Goal: Task Accomplishment & Management: Complete application form

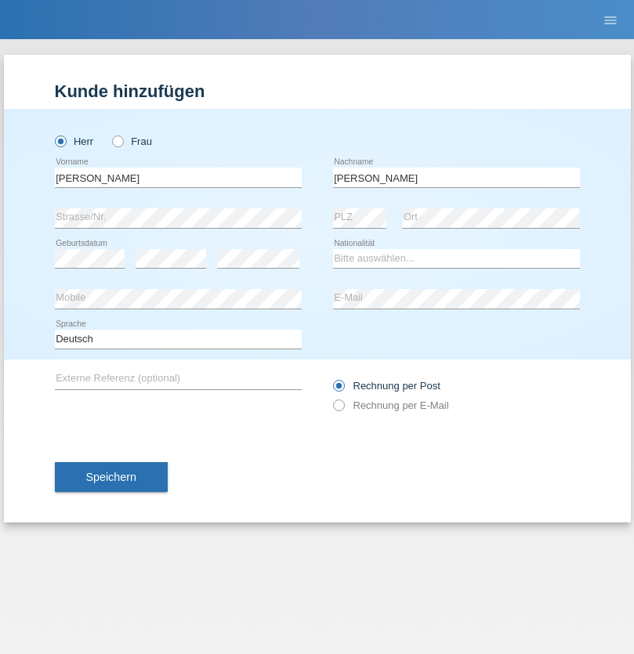
type input "Mohamed"
select select "SY"
select select "C"
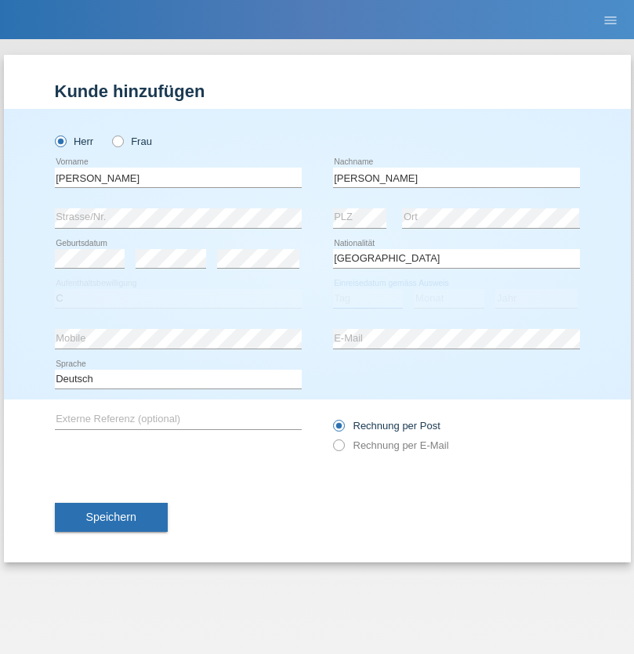
select select "21"
select select "12"
select select "2013"
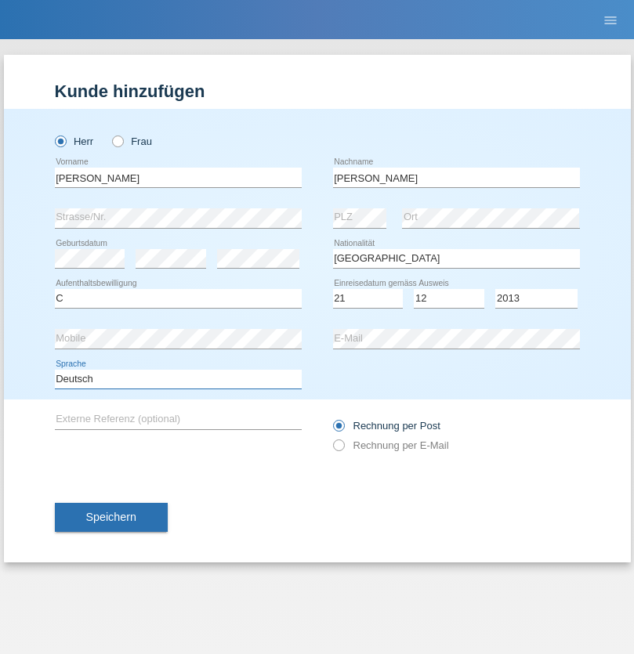
select select "en"
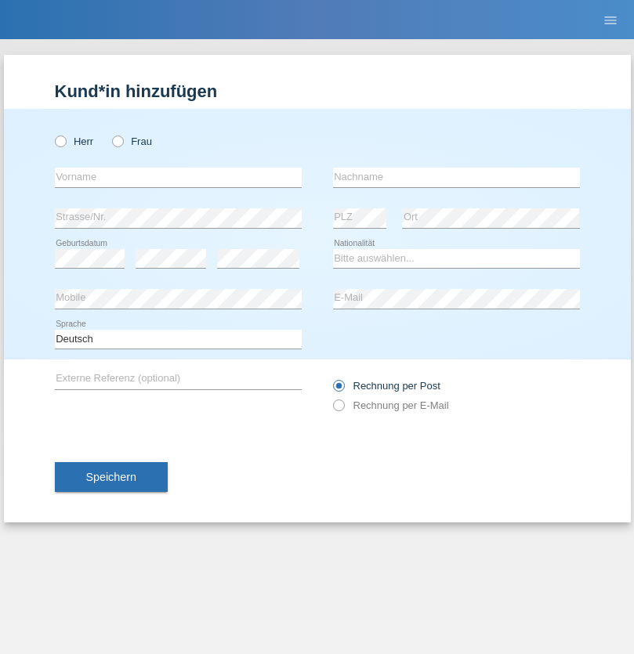
radio input "true"
click at [178, 177] on input "text" at bounding box center [178, 178] width 247 height 20
type input "David"
click at [456, 177] on input "text" at bounding box center [456, 178] width 247 height 20
type input "Senn"
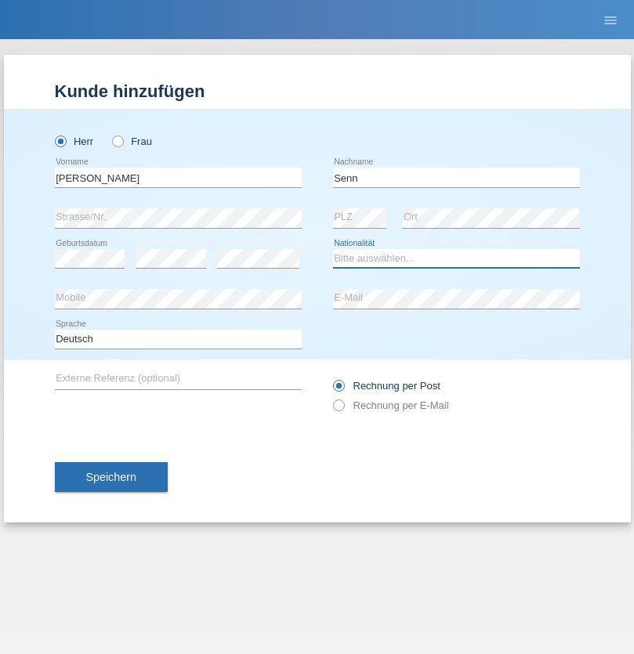
select select "CH"
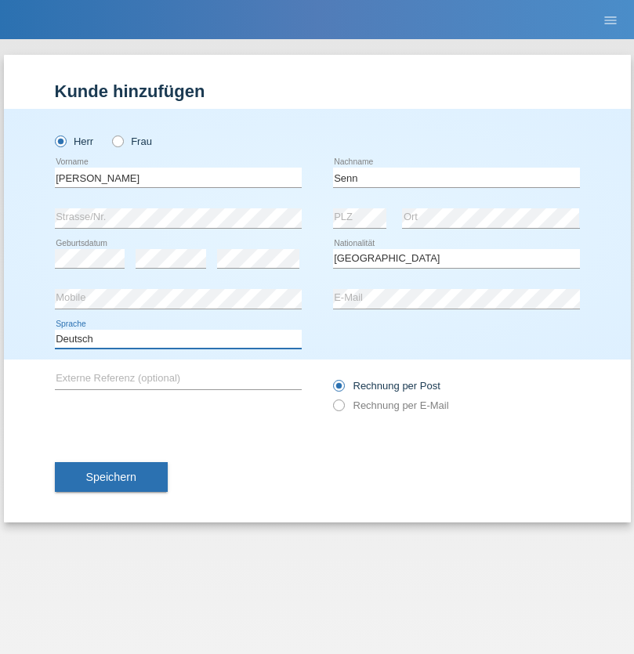
select select "en"
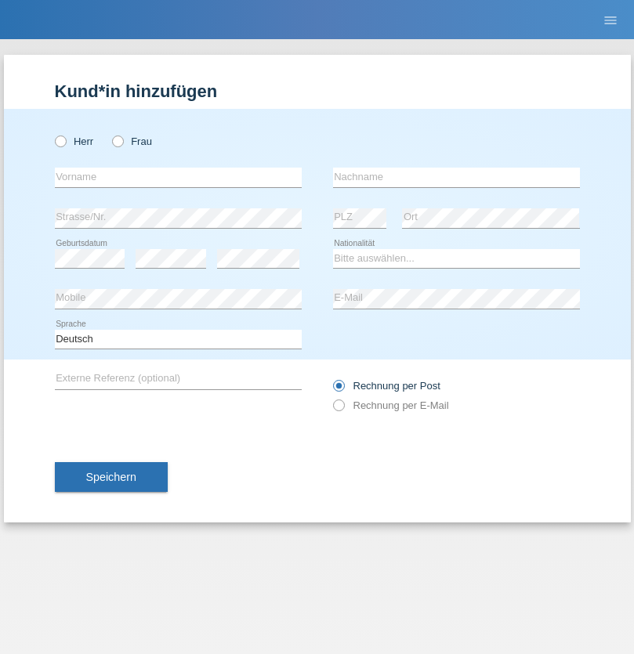
radio input "true"
click at [178, 177] on input "text" at bounding box center [178, 178] width 247 height 20
type input "Rihanna"
click at [456, 177] on input "text" at bounding box center [456, 178] width 247 height 20
type input "Dössegger"
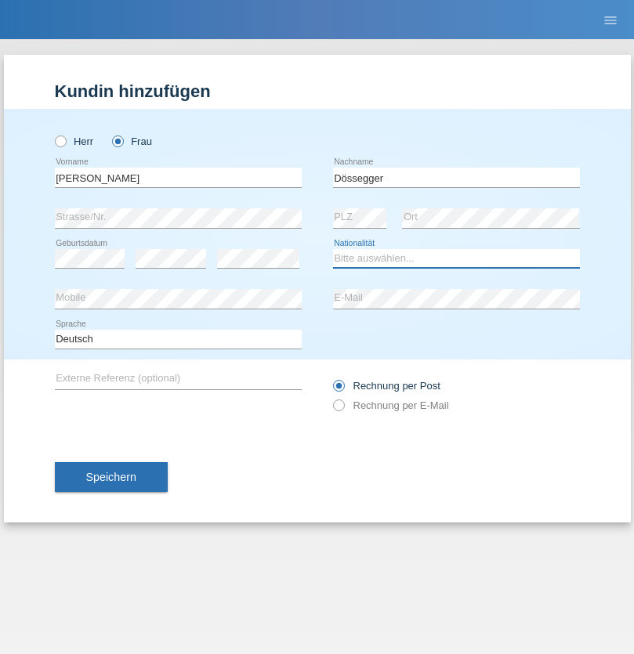
select select "CH"
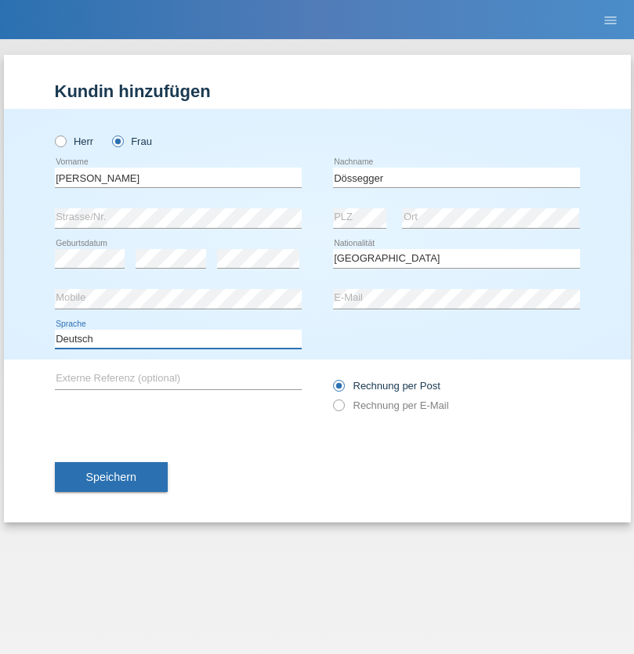
select select "en"
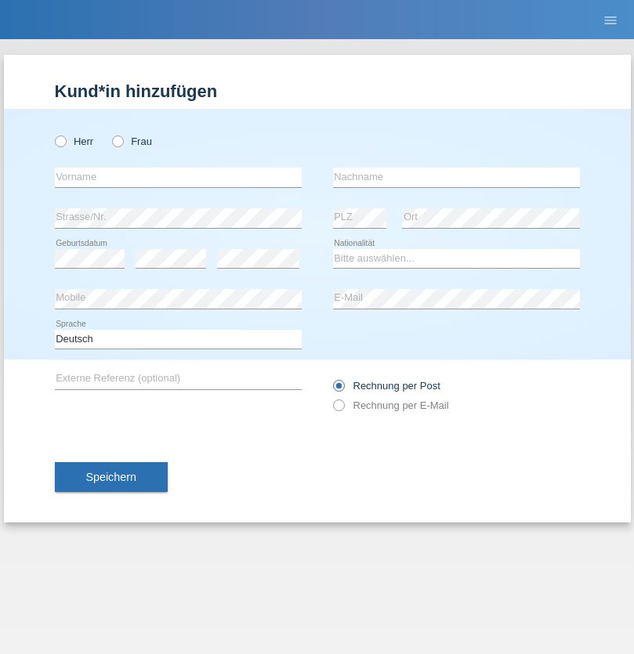
radio input "true"
click at [178, 177] on input "text" at bounding box center [178, 178] width 247 height 20
type input "firat"
click at [456, 177] on input "text" at bounding box center [456, 178] width 247 height 20
type input "kara"
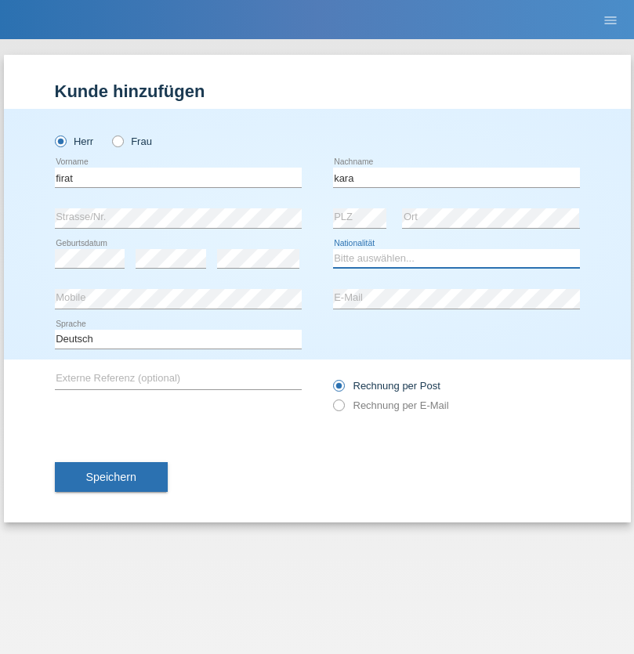
select select "CH"
radio input "true"
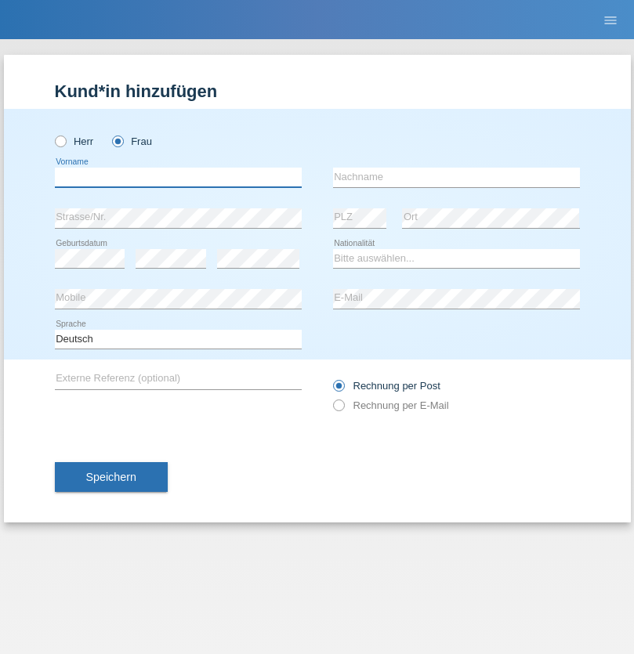
click at [178, 177] on input "text" at bounding box center [178, 178] width 247 height 20
type input "Senije"
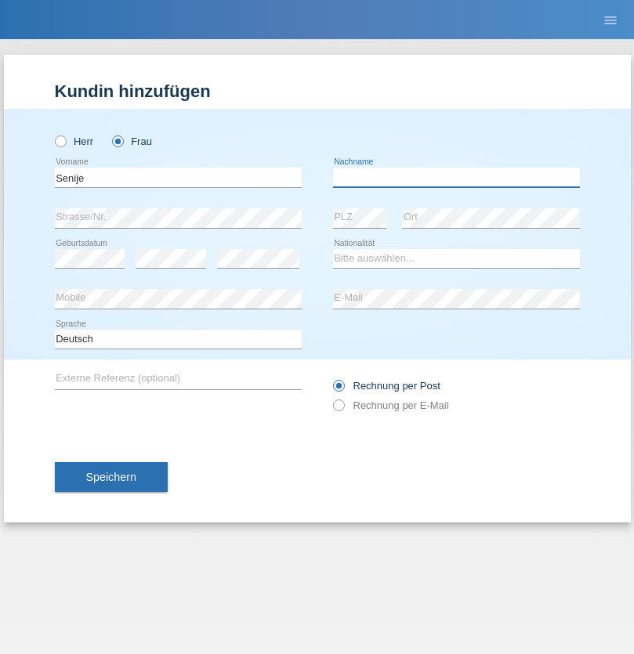
click at [456, 177] on input "text" at bounding box center [456, 178] width 247 height 20
type input "Rama"
select select "CH"
radio input "true"
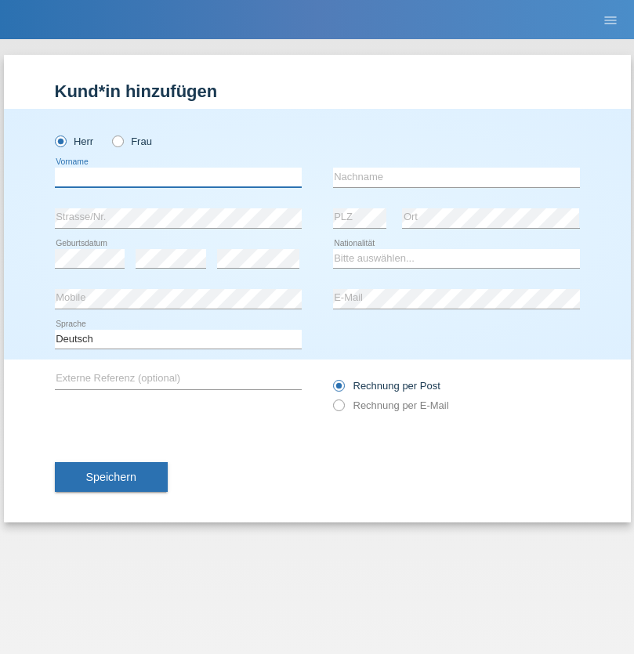
click at [178, 177] on input "text" at bounding box center [178, 178] width 247 height 20
type input "[PERSON_NAME]"
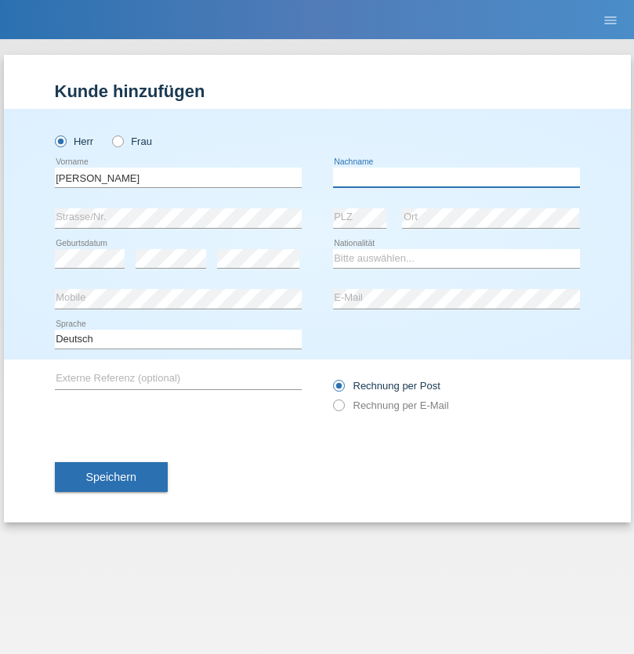
click at [456, 177] on input "text" at bounding box center [456, 178] width 247 height 20
type input "Priestley"
select select "CH"
radio input "true"
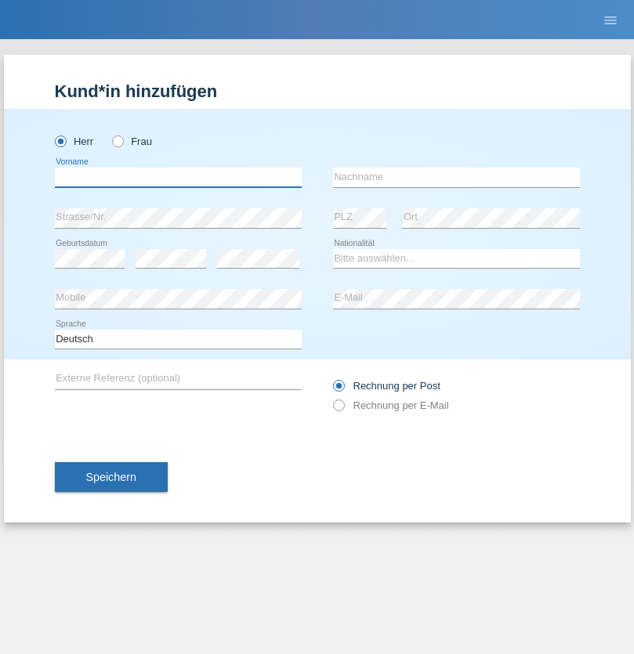
click at [178, 177] on input "text" at bounding box center [178, 178] width 247 height 20
type input "Francesco"
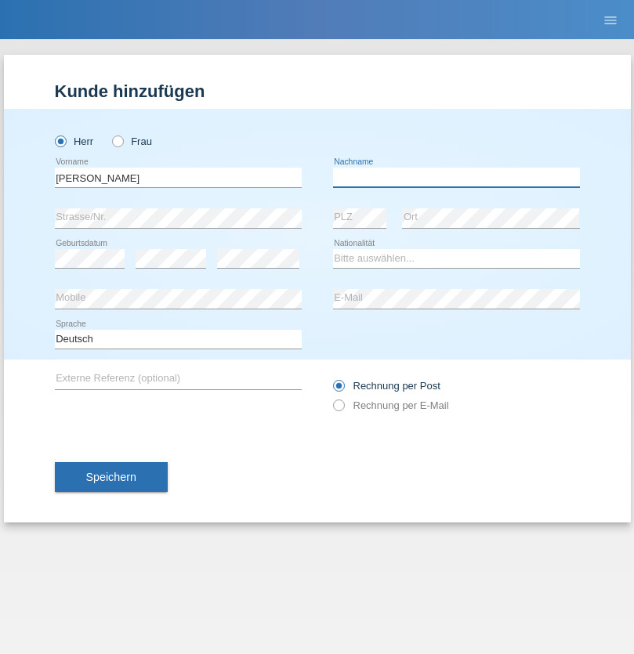
click at [456, 177] on input "text" at bounding box center [456, 178] width 247 height 20
type input "Fortugno"
select select "IT"
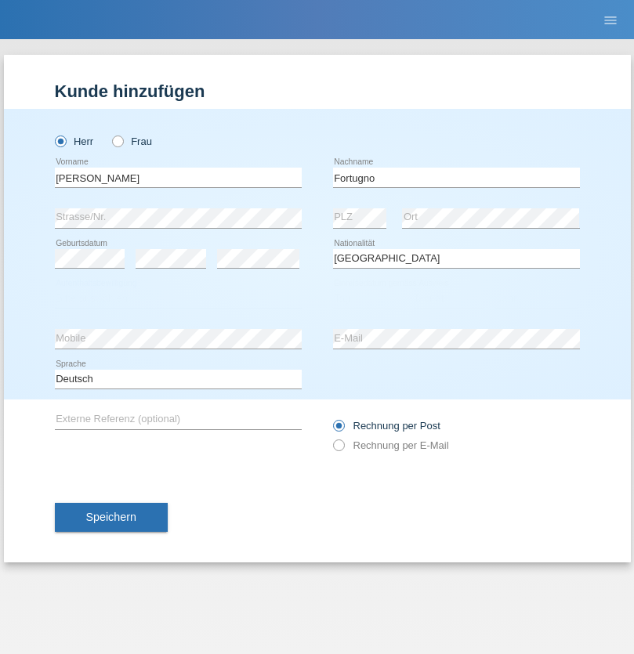
select select "C"
select select "09"
select select "08"
select select "2006"
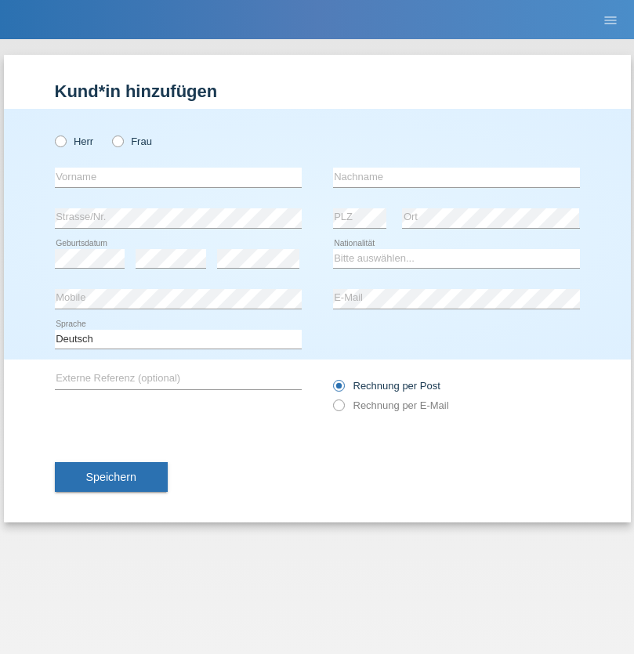
radio input "true"
click at [178, 177] on input "text" at bounding box center [178, 178] width 247 height 20
type input "[PERSON_NAME]"
click at [456, 177] on input "text" at bounding box center [456, 178] width 247 height 20
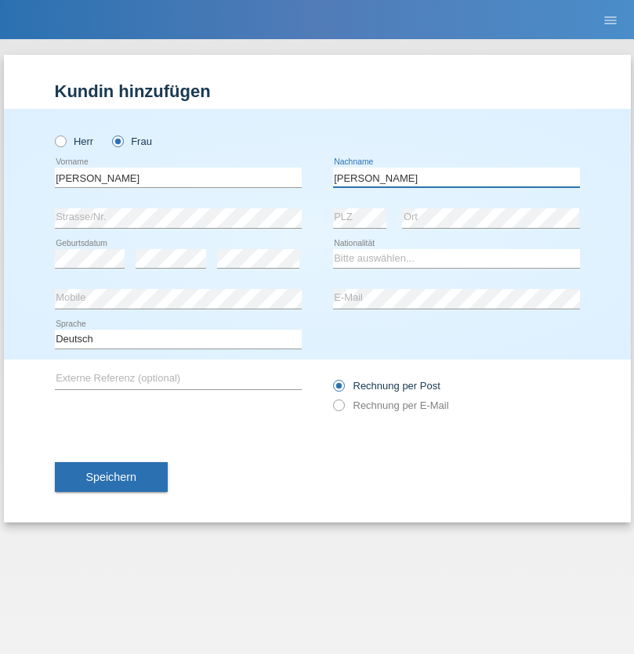
type input "Yolana"
select select "UA"
select select "C"
select select "23"
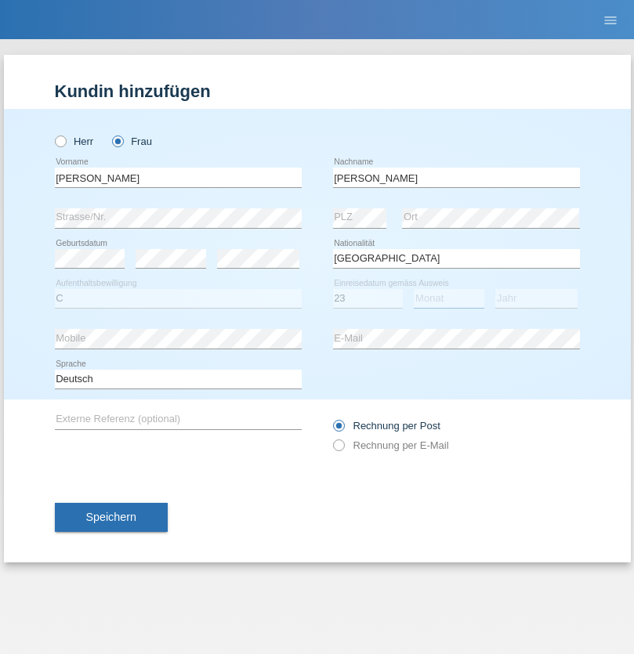
select select "10"
select select "2021"
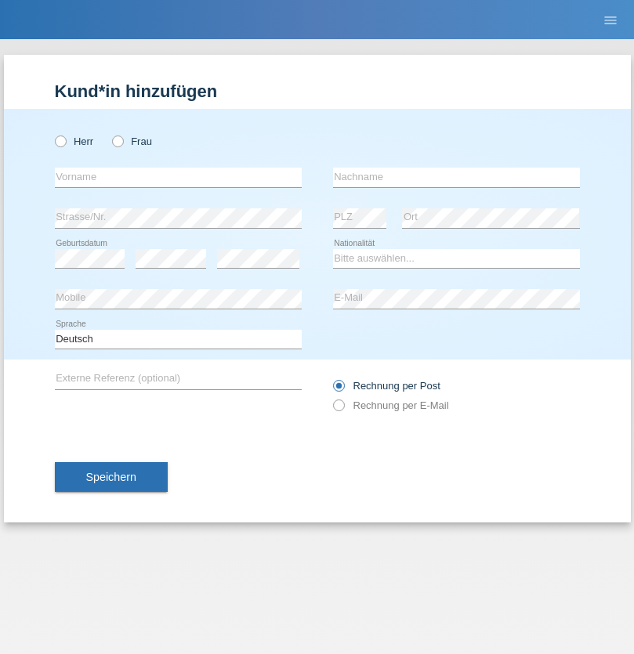
radio input "true"
click at [178, 177] on input "text" at bounding box center [178, 178] width 247 height 20
type input "Nuria"
click at [456, 177] on input "text" at bounding box center [456, 178] width 247 height 20
type input "D'Antino"
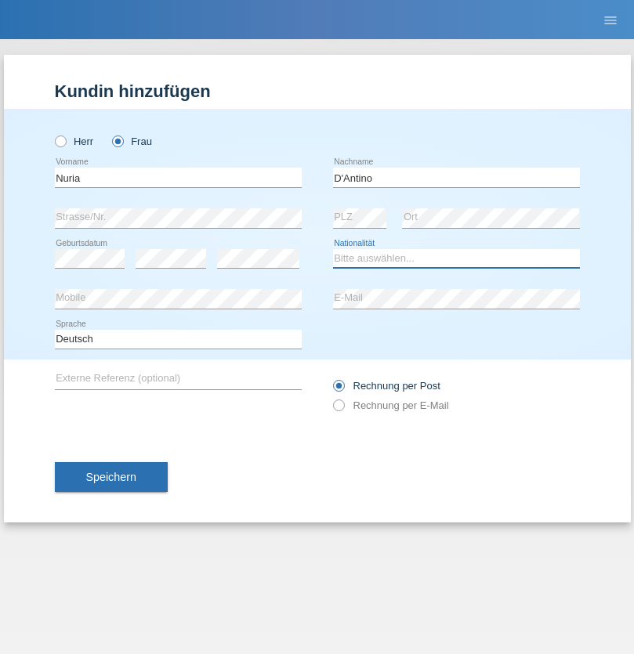
select select "CH"
